Goal: Use online tool/utility: Utilize a website feature to perform a specific function

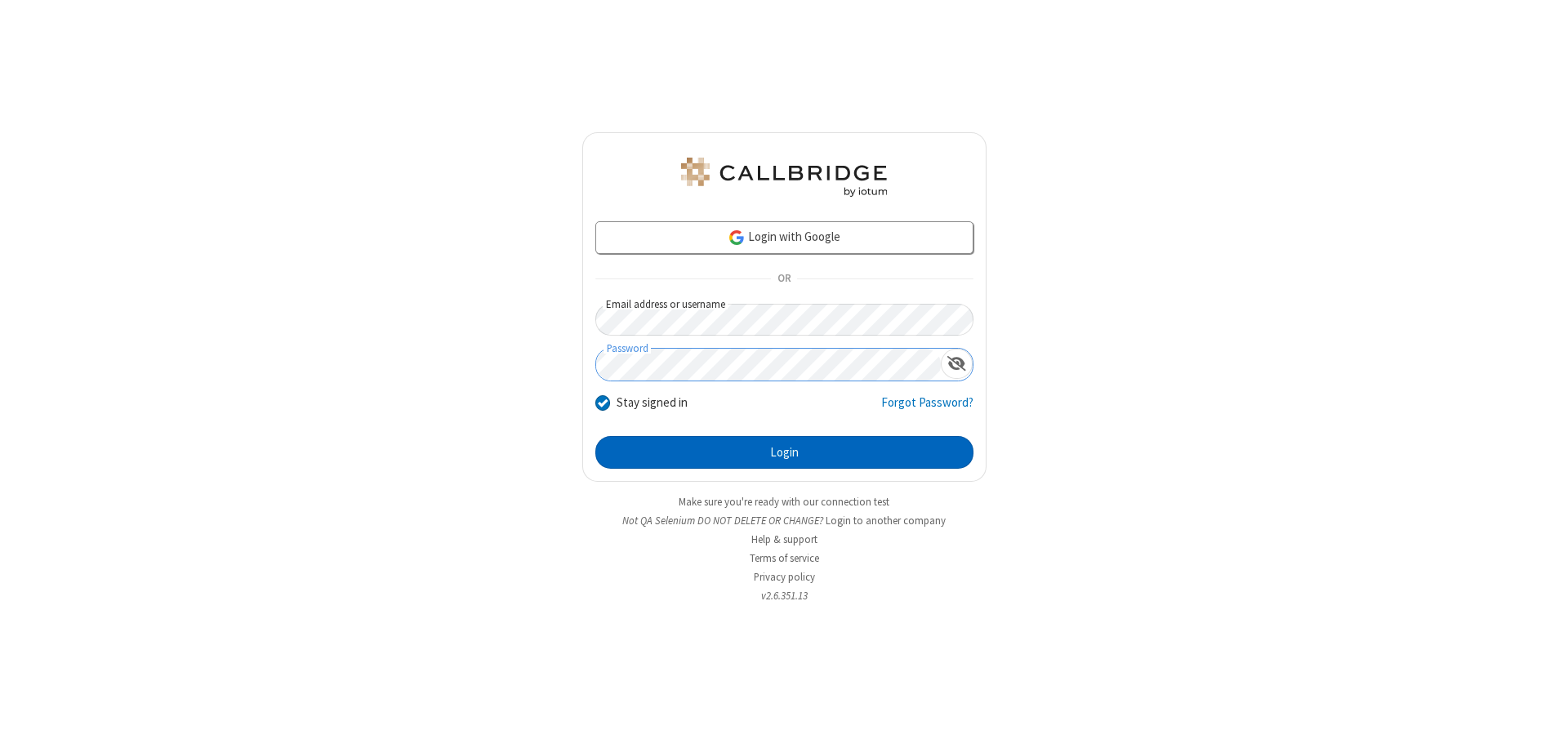
click at [784, 453] on button "Login" at bounding box center [784, 453] width 378 height 32
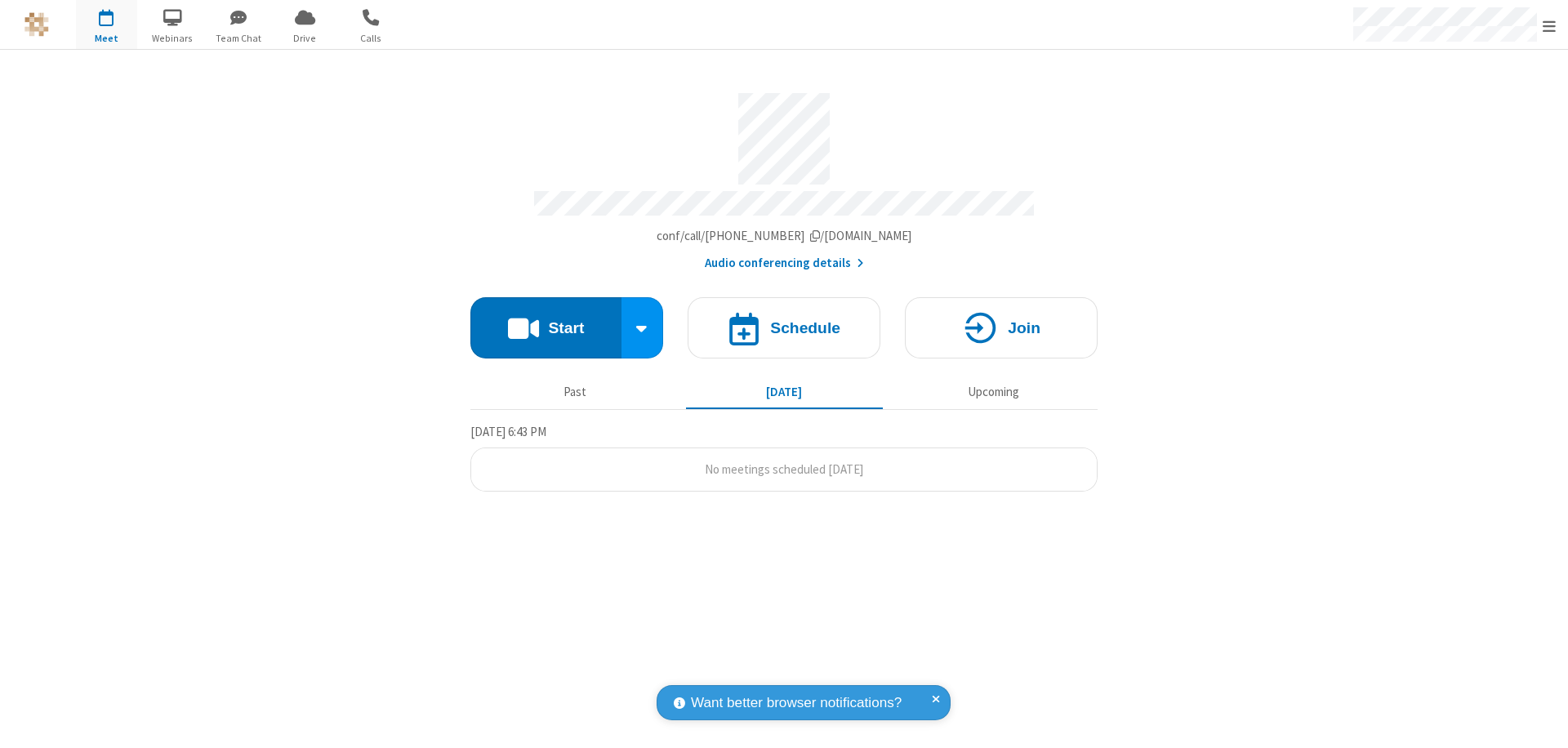
click at [545, 320] on button "Start" at bounding box center [546, 328] width 151 height 62
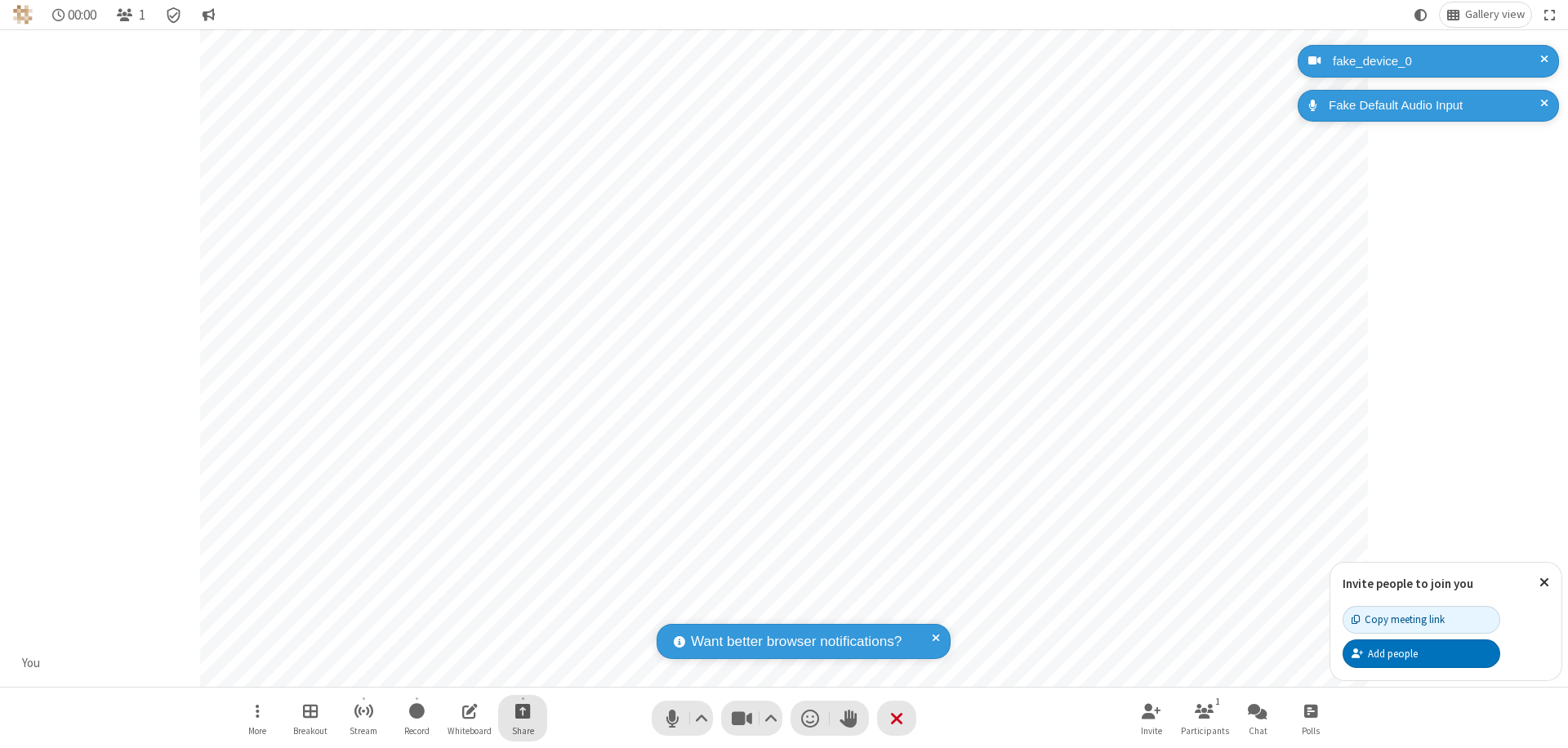
click at [523, 710] on span "Start sharing" at bounding box center [523, 711] width 15 height 21
click at [456, 671] on span "Share my screen" at bounding box center [457, 672] width 19 height 14
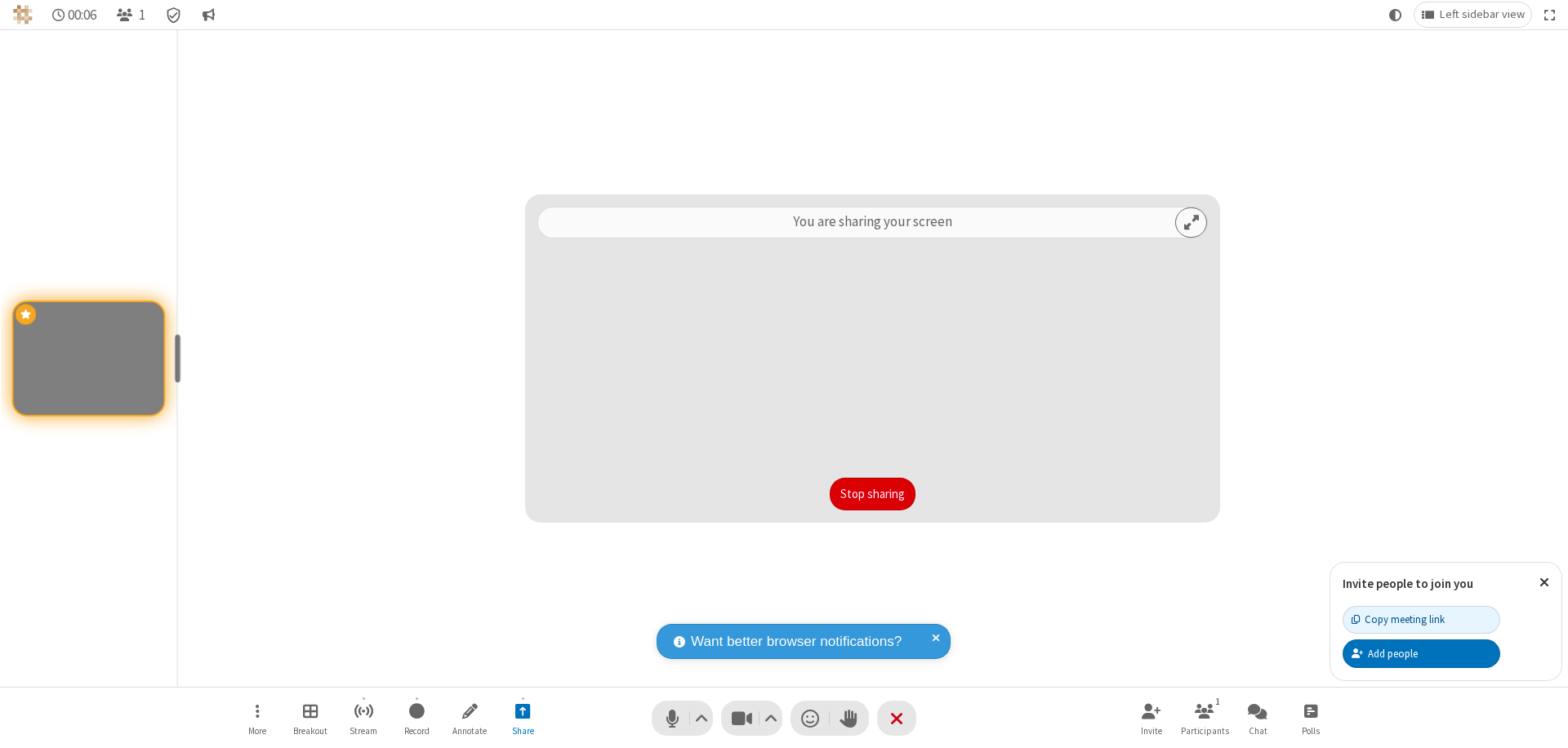
click at [872, 494] on button "Stop sharing" at bounding box center [872, 494] width 86 height 32
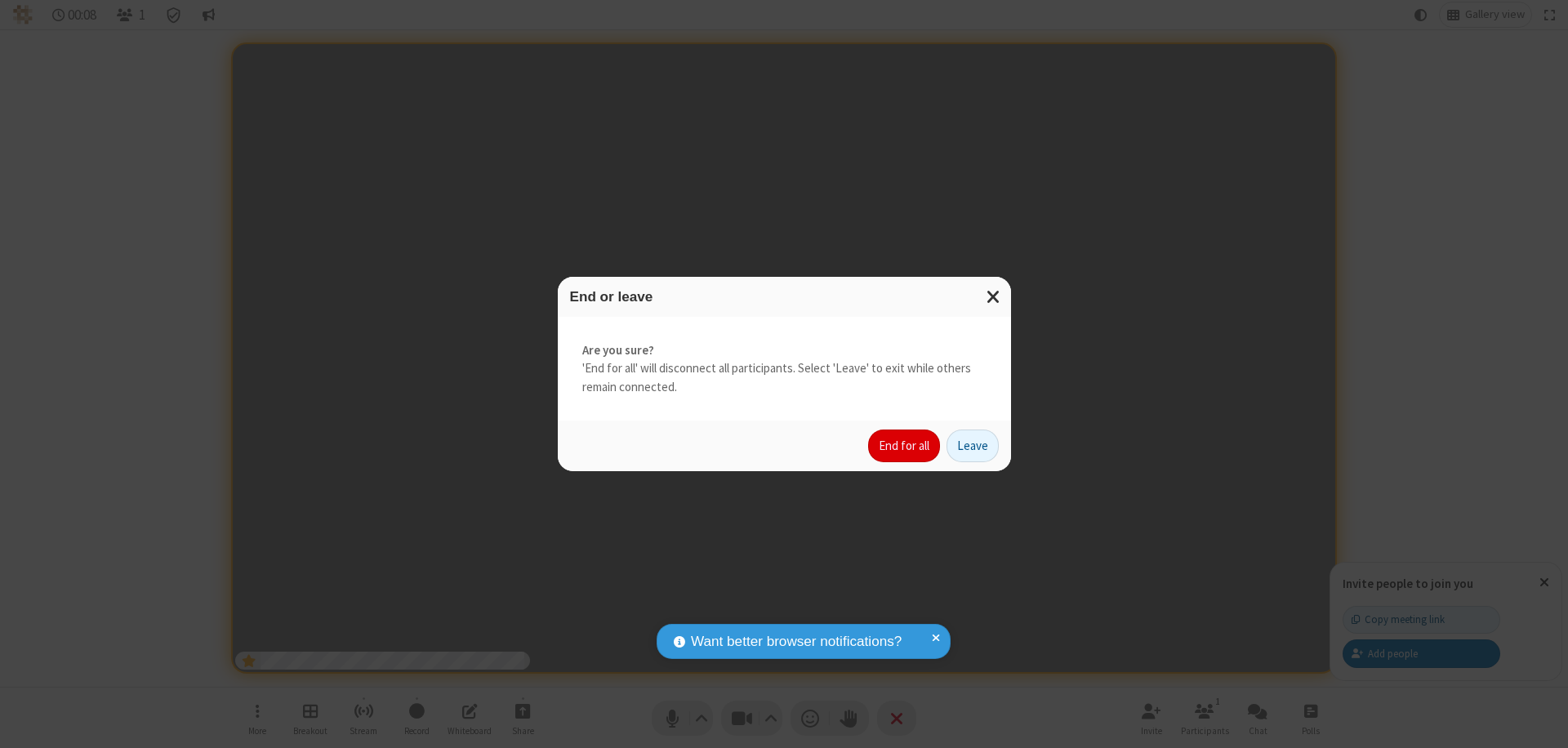
click at [905, 446] on button "End for all" at bounding box center [904, 446] width 72 height 32
